Goal: Find specific page/section: Find specific page/section

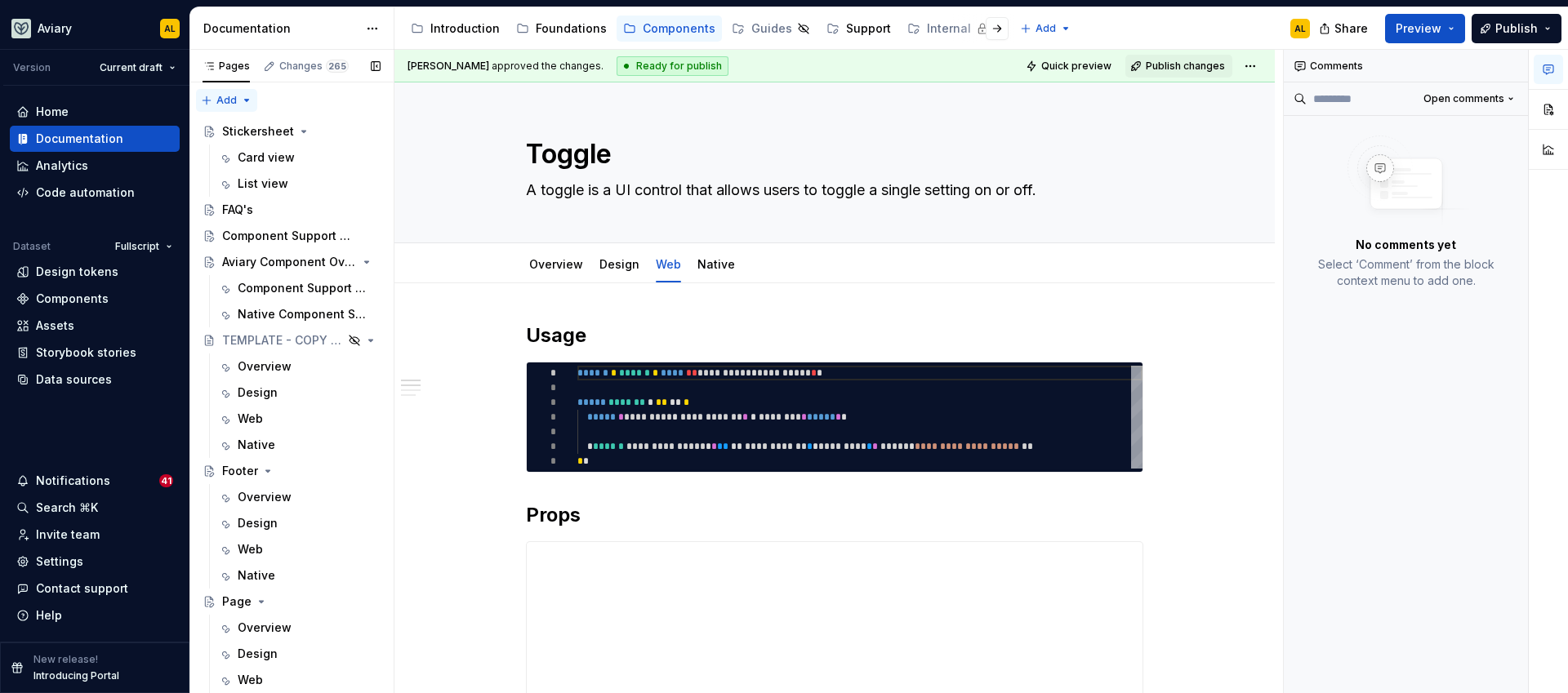
type textarea "*"
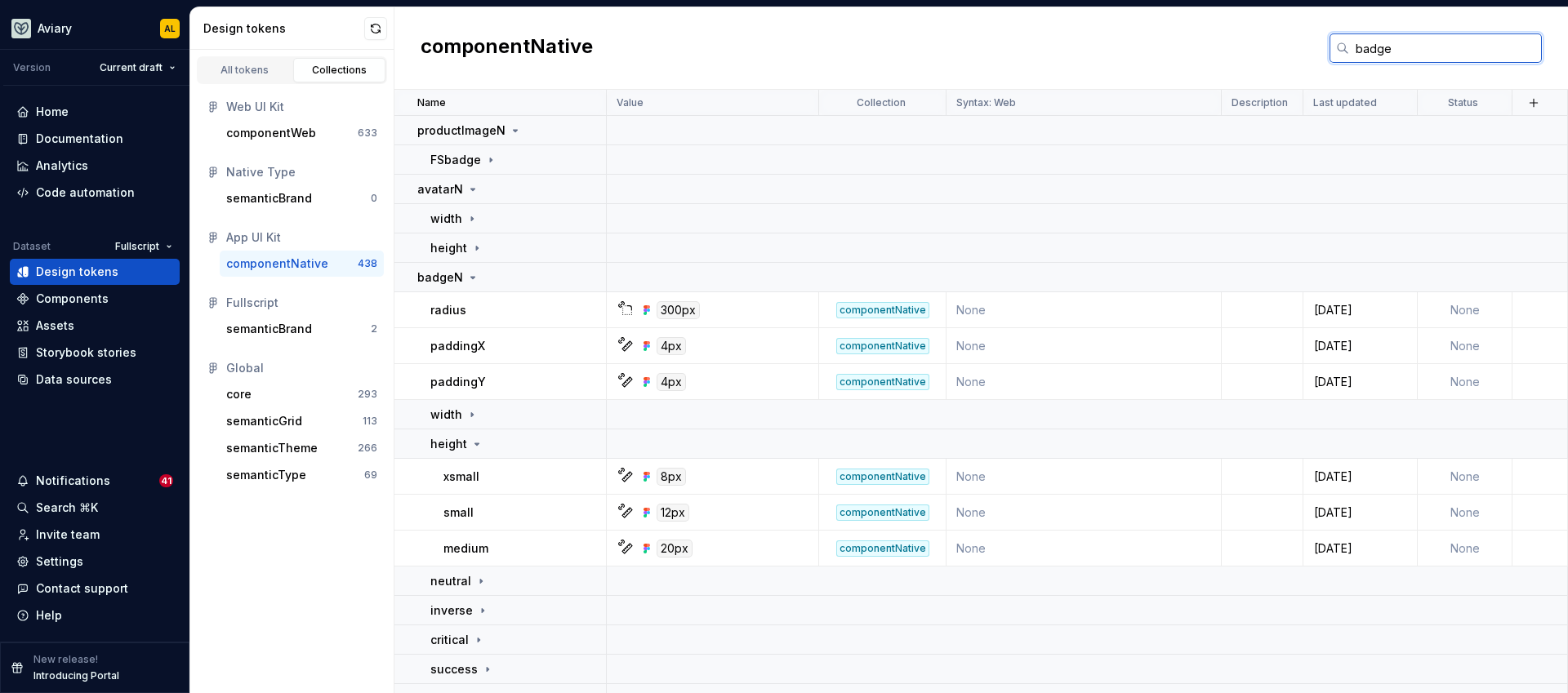
drag, startPoint x: 1455, startPoint y: 52, endPoint x: 1337, endPoint y: 48, distance: 118.1
click at [1337, 48] on div "badge" at bounding box center [1436, 48] width 212 height 30
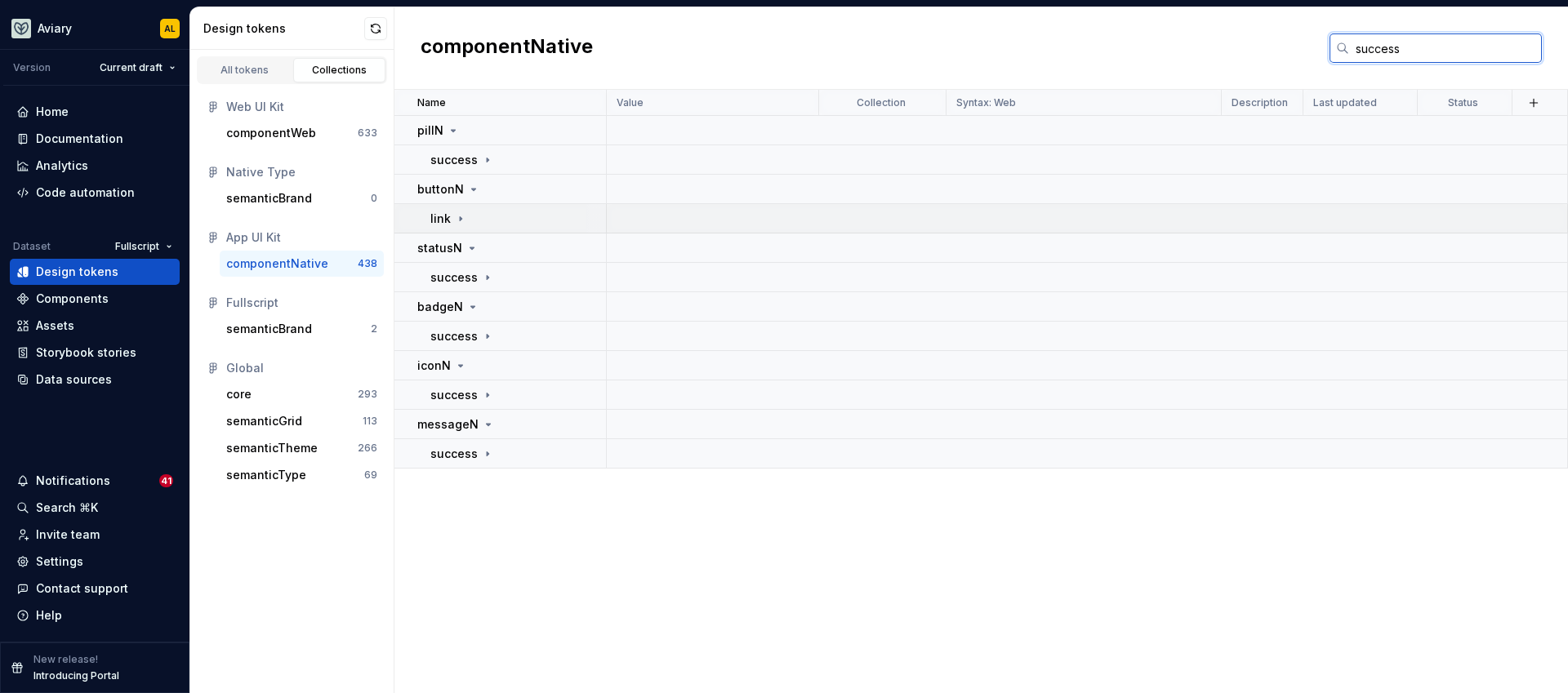
type input "success"
click at [455, 218] on icon at bounding box center [460, 218] width 13 height 13
click at [456, 256] on td "text" at bounding box center [501, 248] width 212 height 30
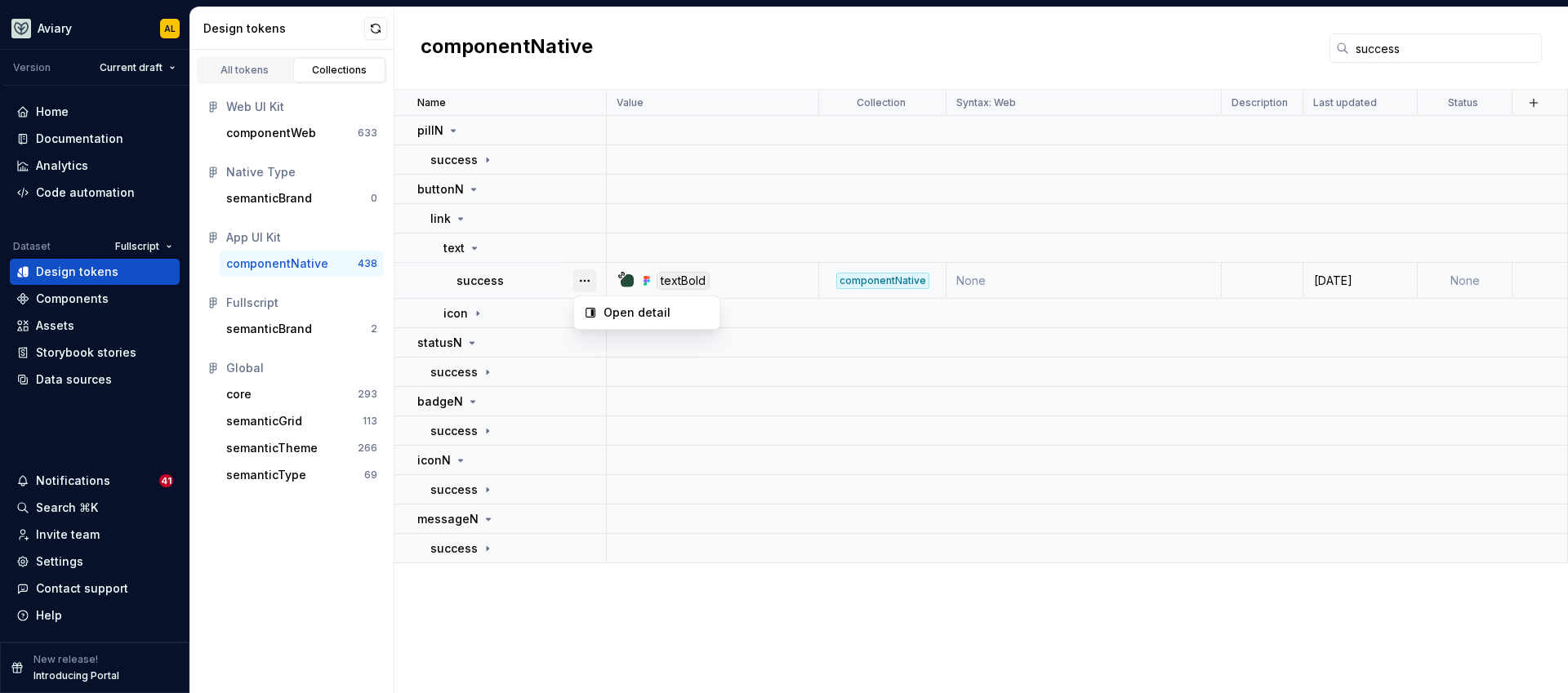
click at [587, 281] on button "button" at bounding box center [584, 281] width 23 height 23
click at [622, 307] on div "Open detail" at bounding box center [656, 312] width 106 height 17
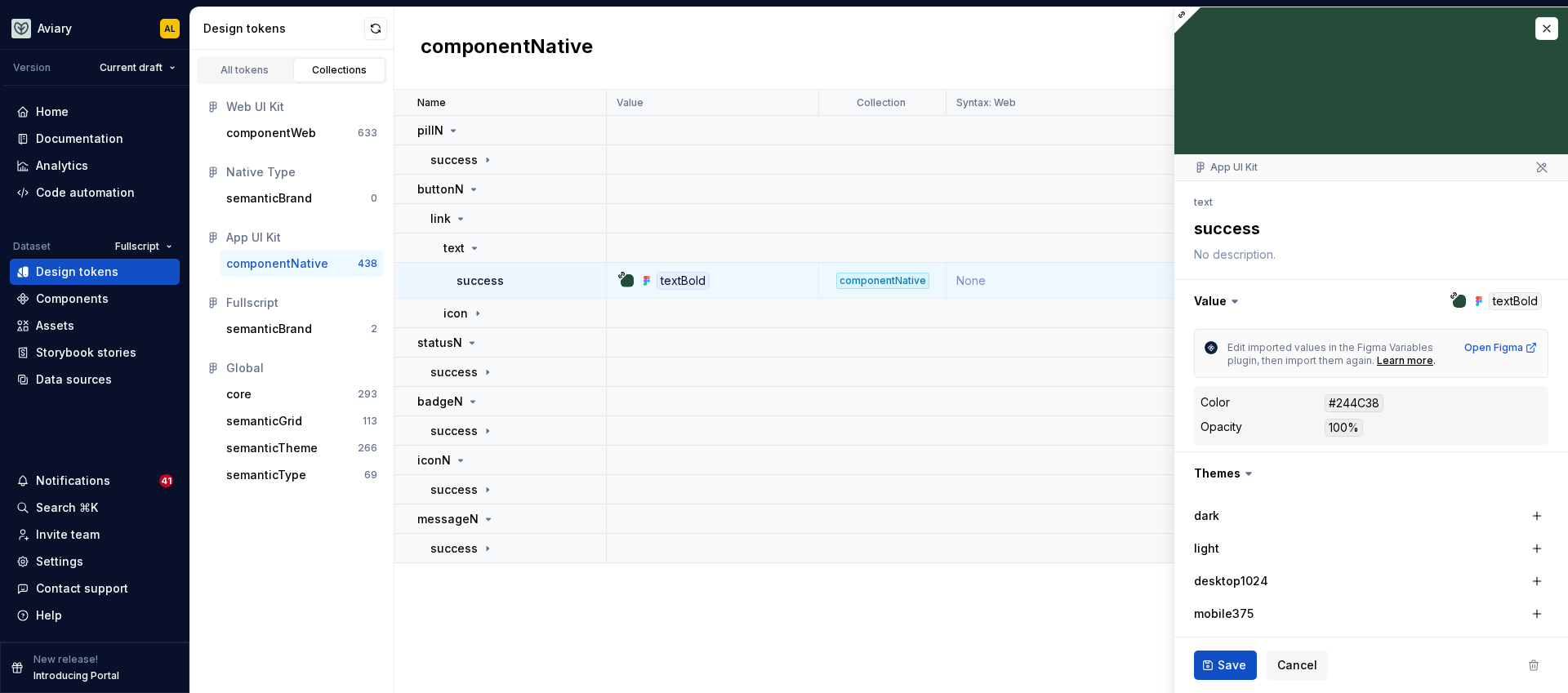
type textarea "*"
click at [472, 194] on icon at bounding box center [473, 189] width 13 height 13
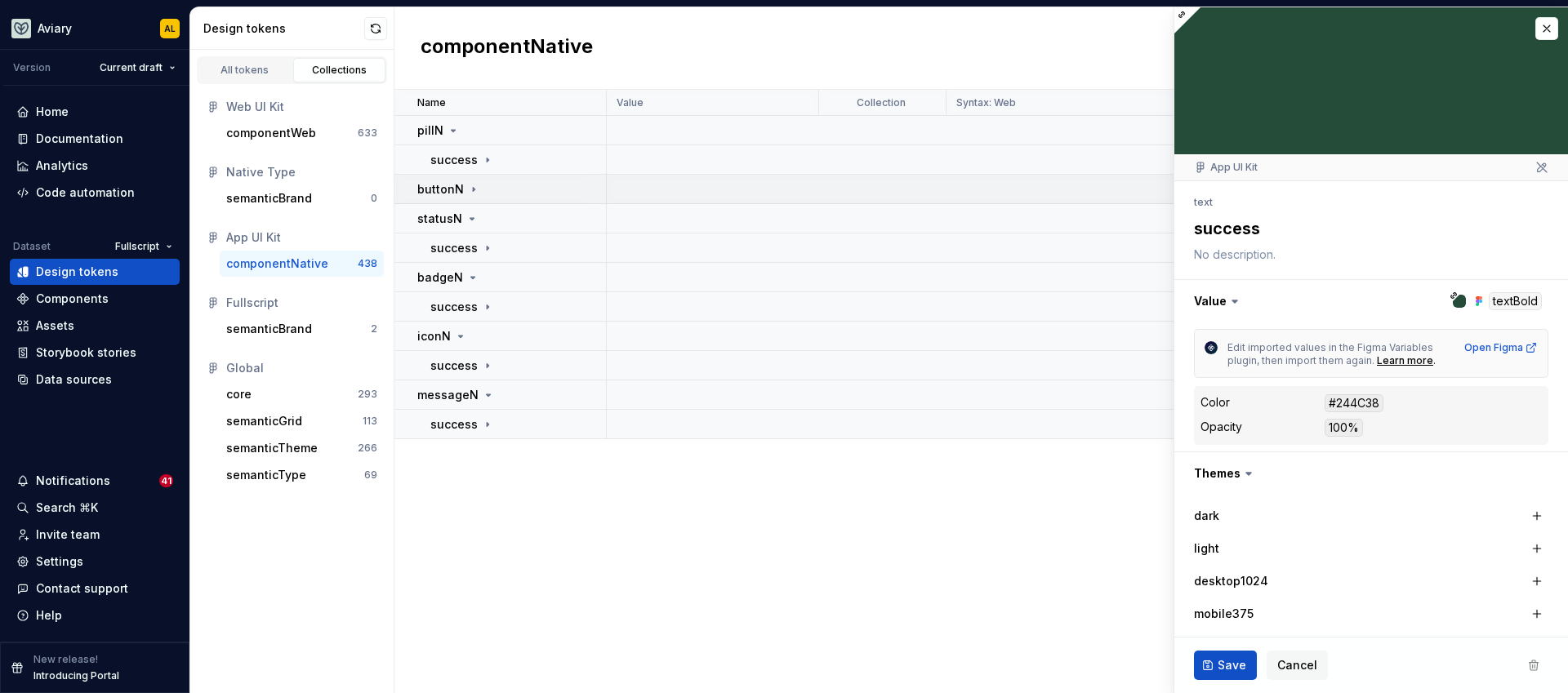
click at [472, 194] on icon at bounding box center [473, 189] width 13 height 13
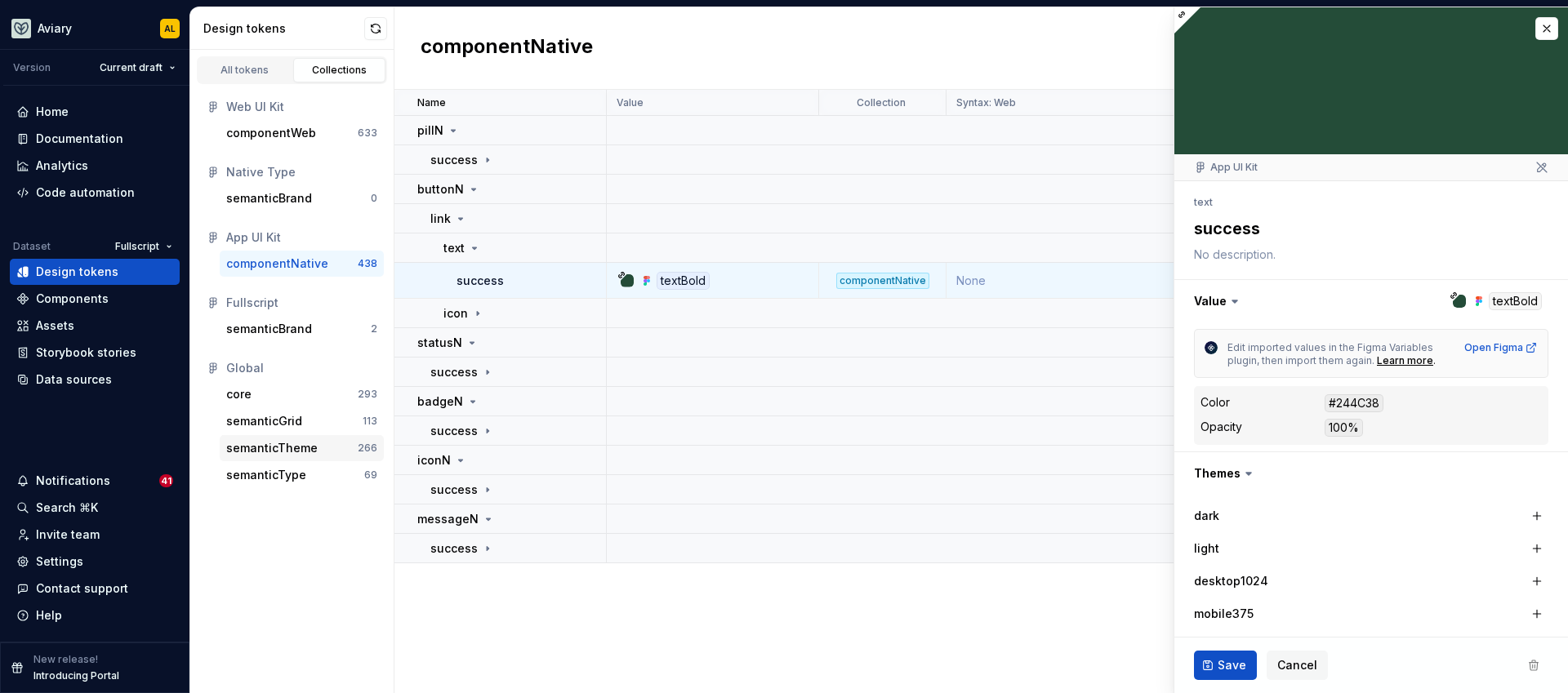
click at [281, 447] on div "semanticTheme" at bounding box center [272, 448] width 91 height 17
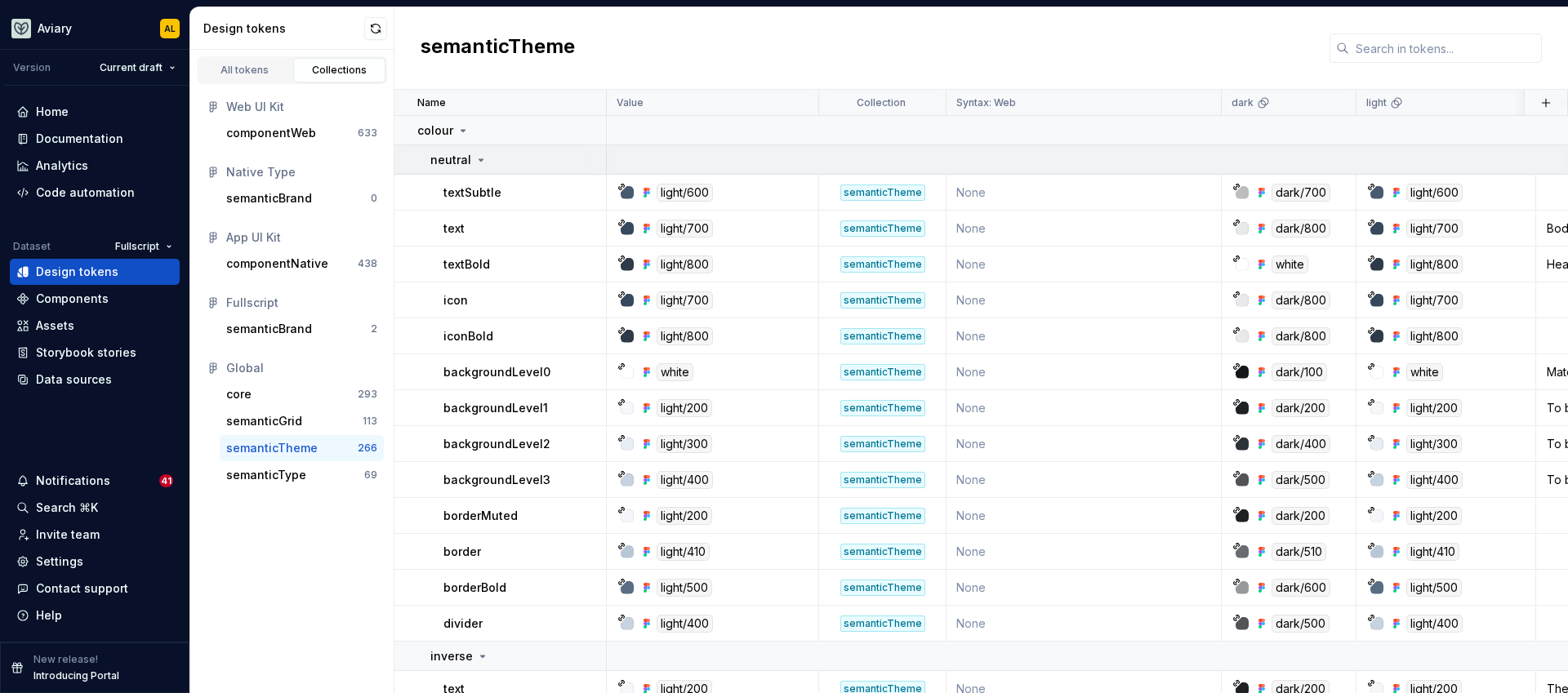
click at [481, 163] on icon at bounding box center [481, 160] width 13 height 13
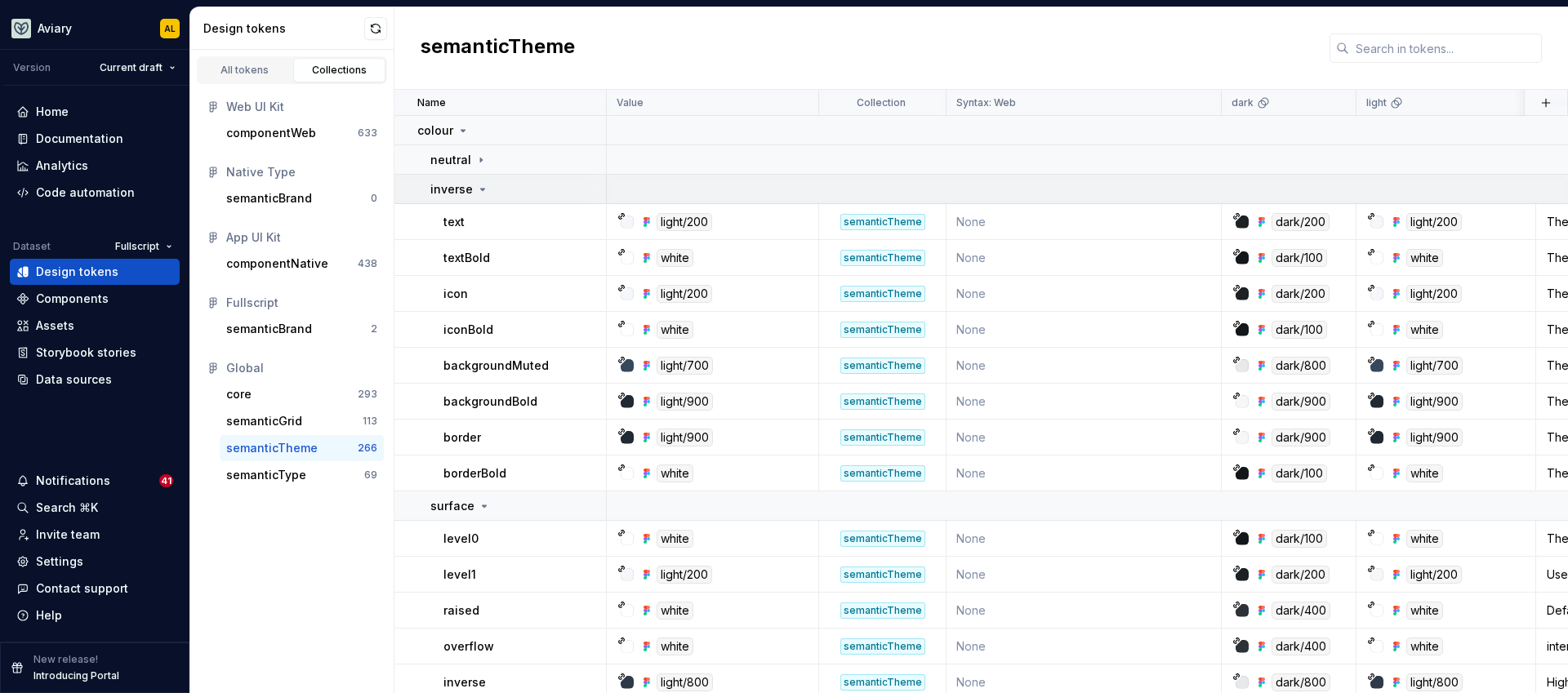
click at [479, 185] on icon at bounding box center [483, 189] width 13 height 13
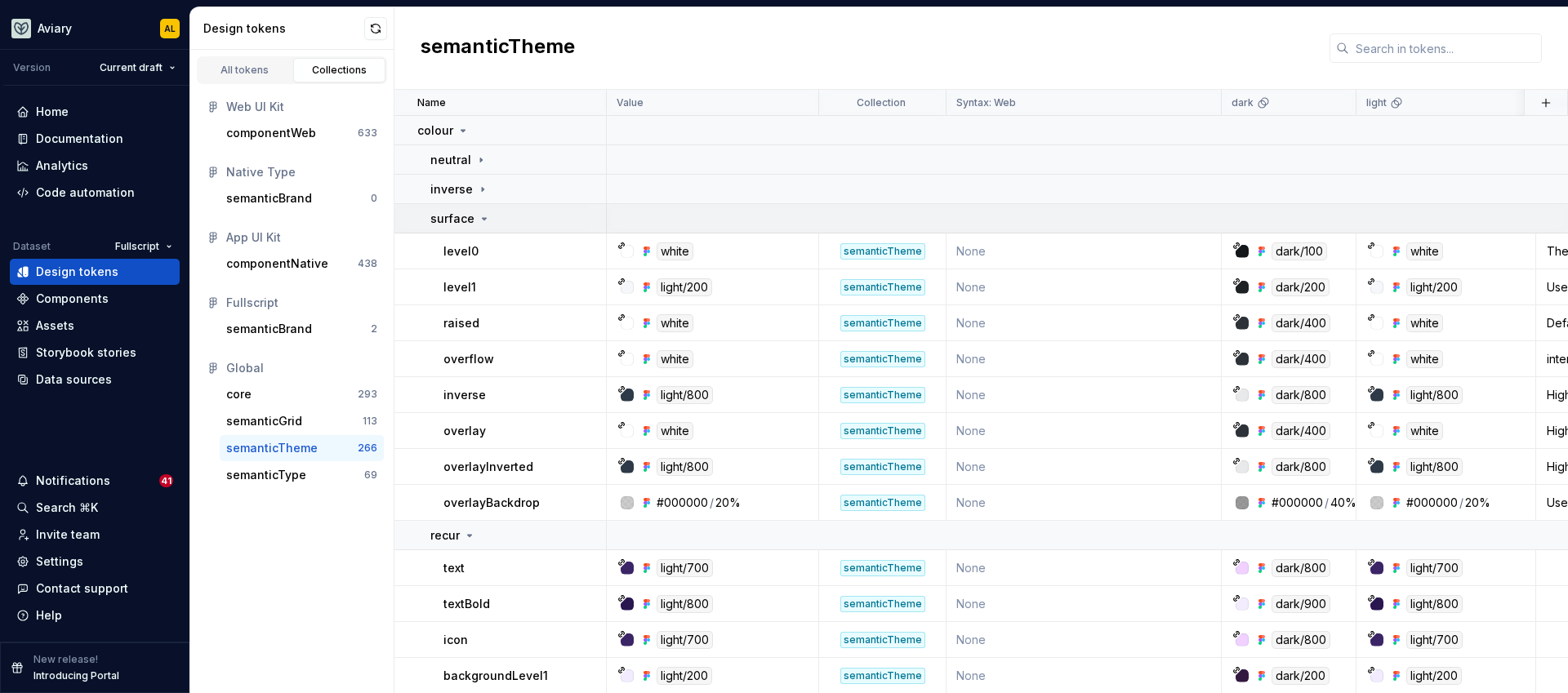
click at [482, 211] on div "surface" at bounding box center [460, 218] width 61 height 17
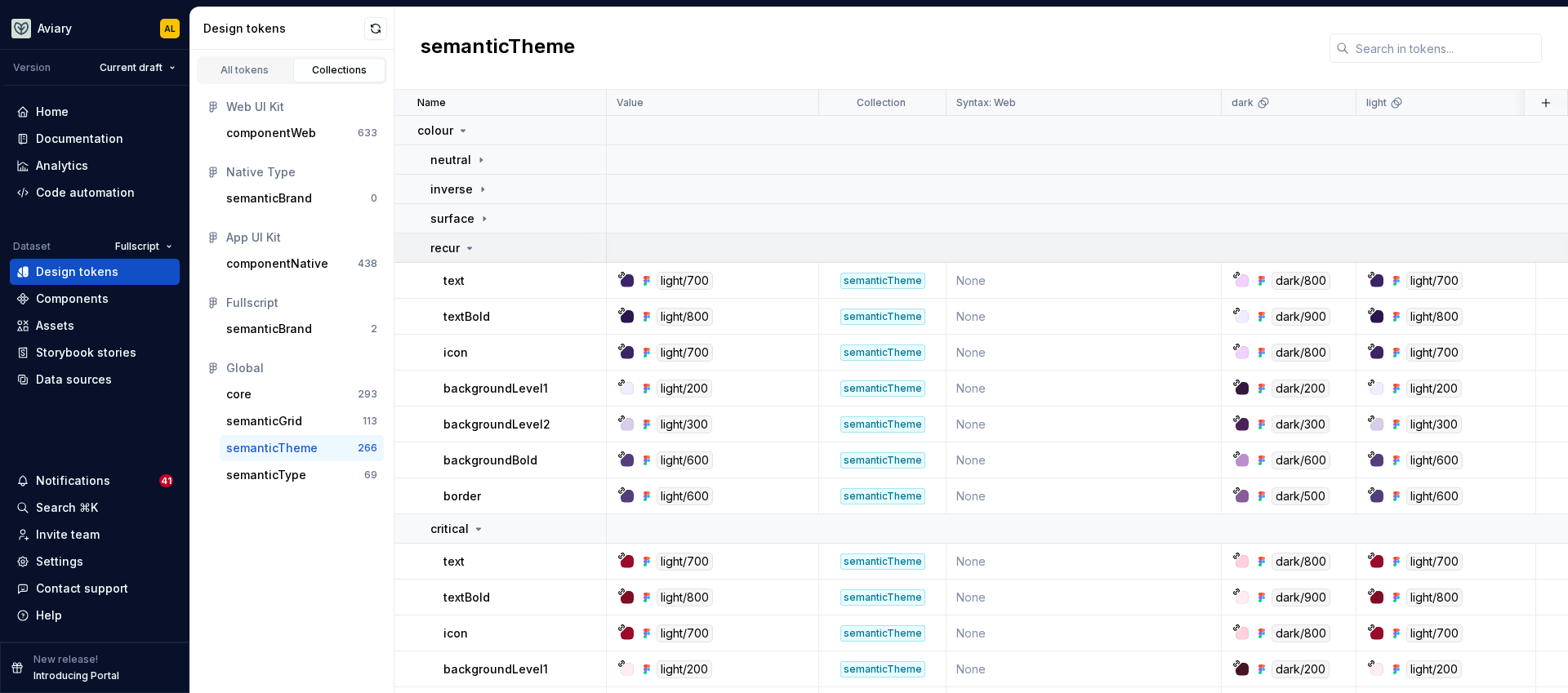
click at [476, 248] on div "recur" at bounding box center [517, 248] width 175 height 17
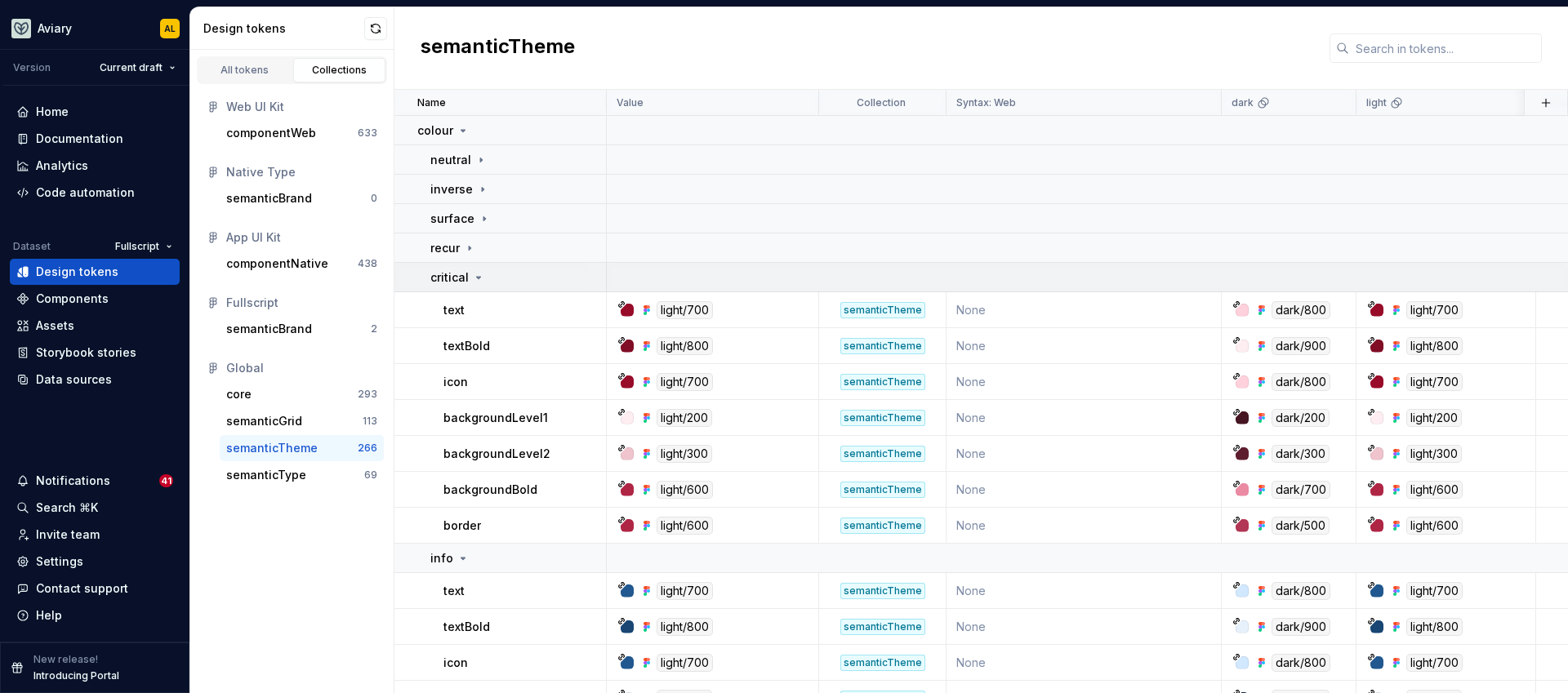
click at [473, 276] on icon at bounding box center [478, 277] width 13 height 13
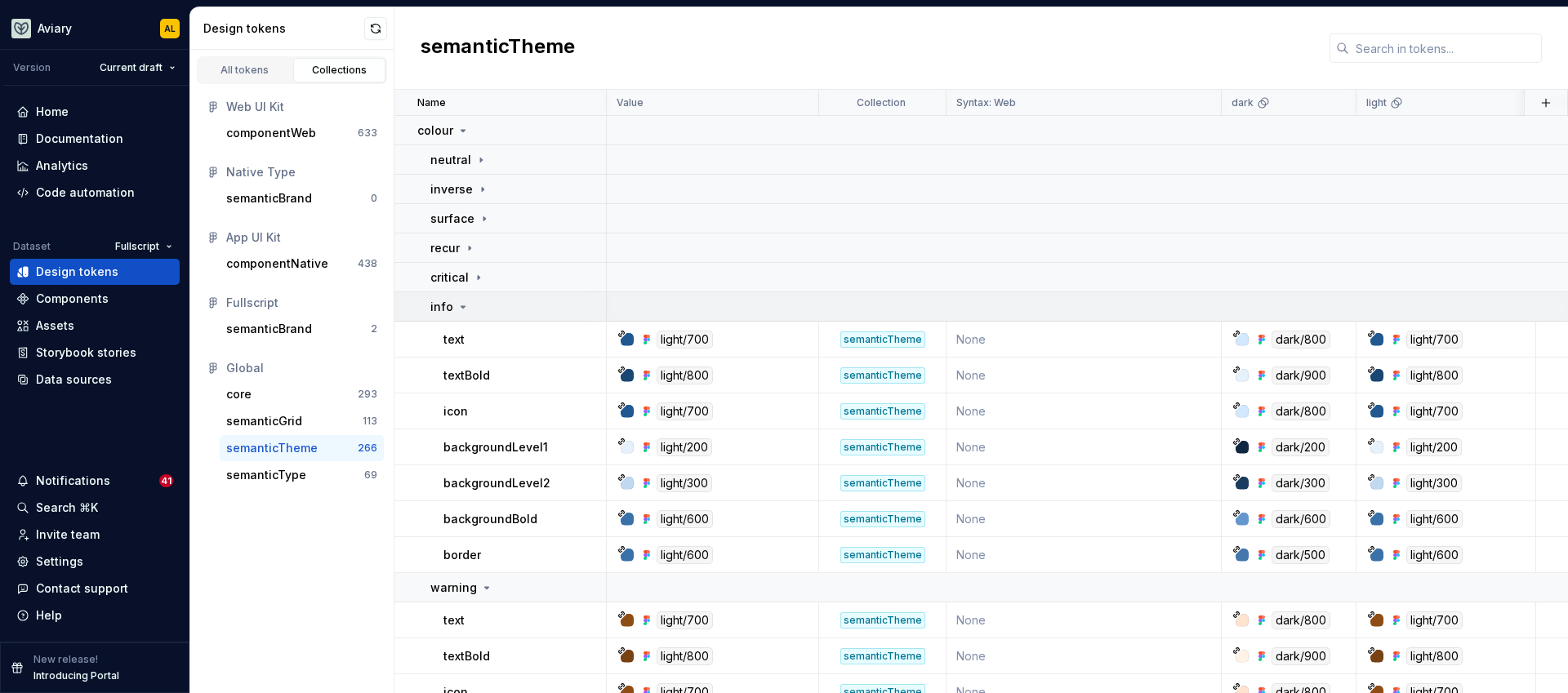
click at [470, 300] on div "info" at bounding box center [517, 307] width 175 height 17
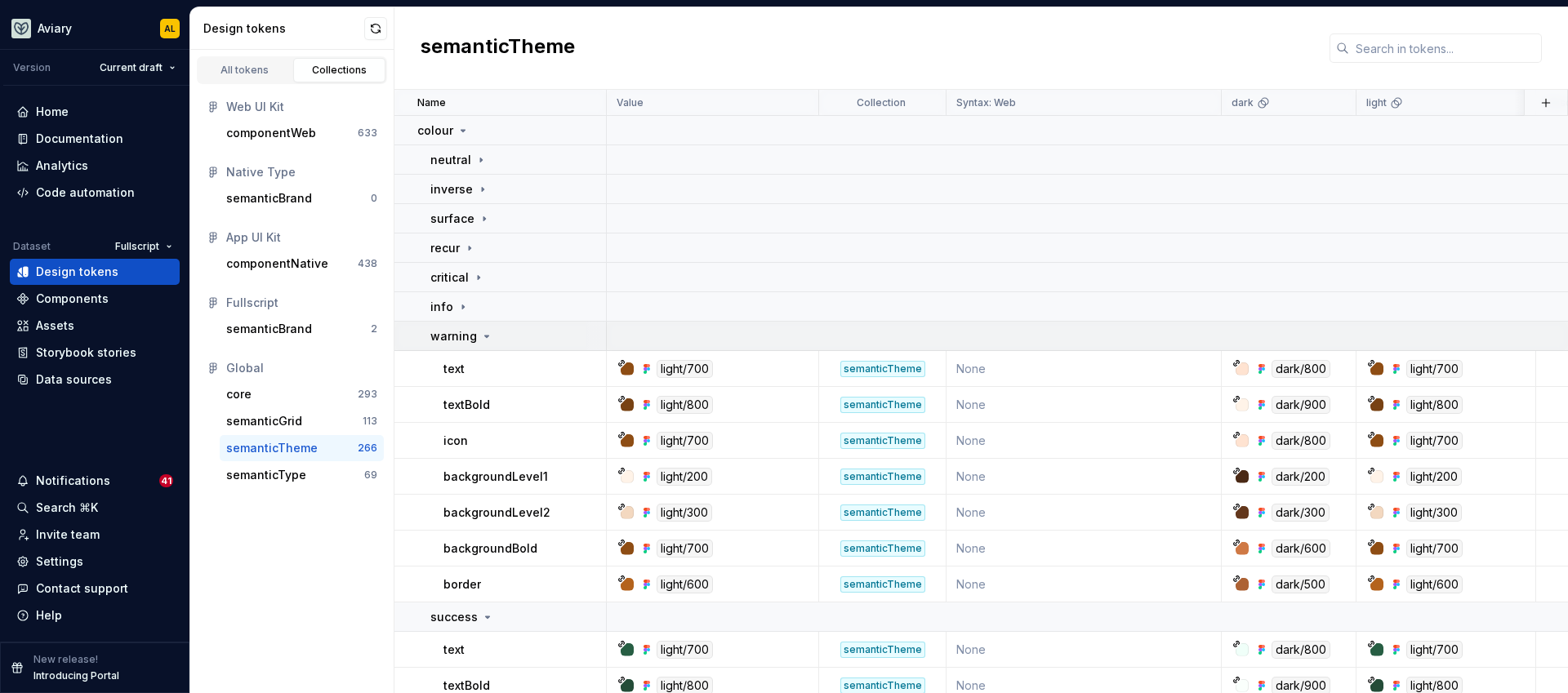
click at [474, 337] on p "warning" at bounding box center [453, 336] width 47 height 17
